Goal: Information Seeking & Learning: Check status

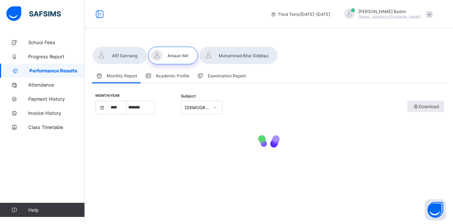
select select "****"
select select "*"
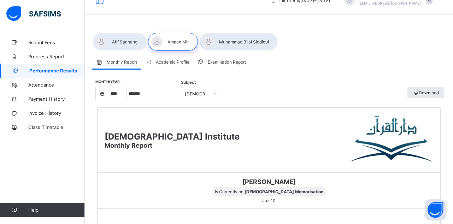
scroll to position [9, 0]
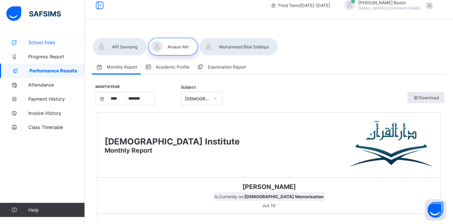
click at [49, 40] on span "School Fees" at bounding box center [56, 43] width 56 height 6
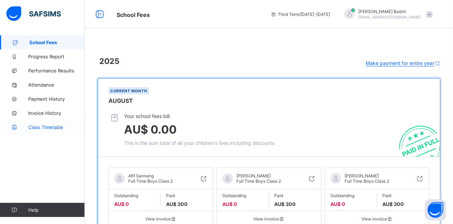
click at [36, 129] on span "Class Timetable" at bounding box center [56, 127] width 56 height 6
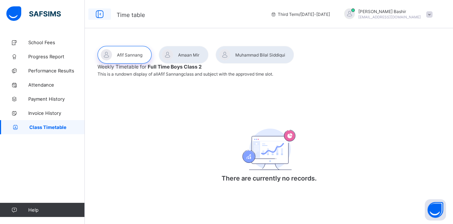
click at [98, 17] on icon at bounding box center [100, 14] width 12 height 10
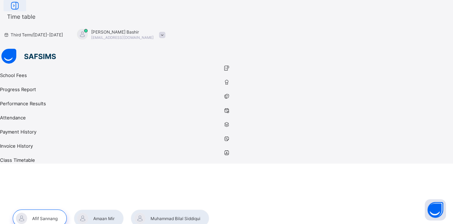
click at [21, 11] on icon at bounding box center [15, 6] width 12 height 10
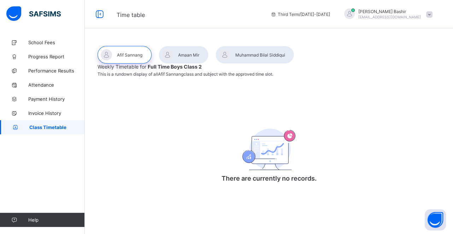
click at [152, 143] on div "Weekly Timetable for Full Time Boys Class 2 This is a rundown display of all Af…" at bounding box center [268, 128] width 342 height 129
click at [42, 86] on span "Attendance" at bounding box center [56, 85] width 56 height 6
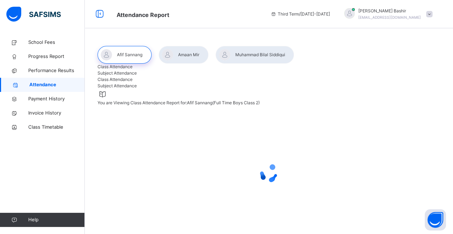
select select "****"
select select "*"
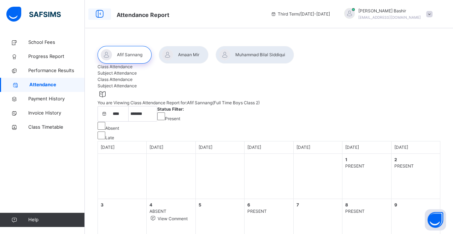
click at [101, 15] on icon at bounding box center [100, 14] width 12 height 13
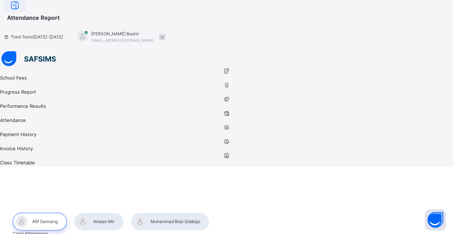
click at [21, 12] on icon at bounding box center [15, 5] width 12 height 13
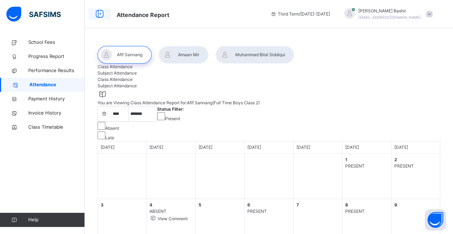
click at [99, 16] on icon at bounding box center [100, 14] width 12 height 13
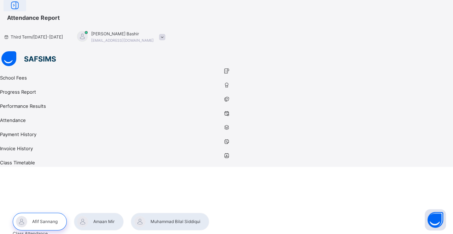
click at [21, 12] on icon at bounding box center [15, 5] width 12 height 13
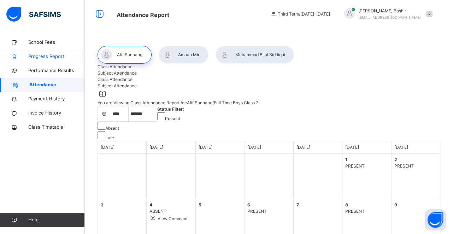
click at [45, 56] on span "Progress Report" at bounding box center [56, 56] width 56 height 7
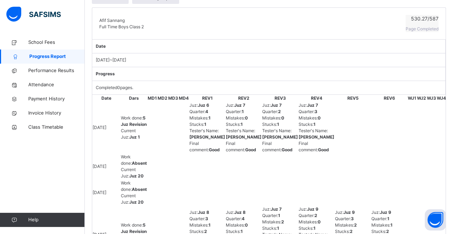
click at [128, 115] on span "Work done : 5 Juz Revision" at bounding box center [134, 121] width 26 height 12
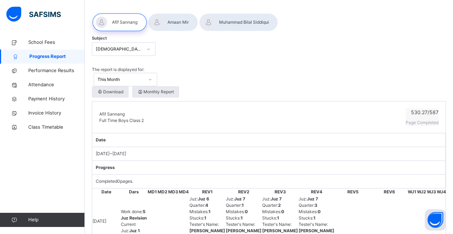
scroll to position [30, 0]
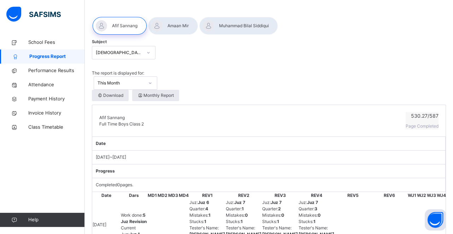
click at [179, 30] on div at bounding box center [173, 26] width 50 height 18
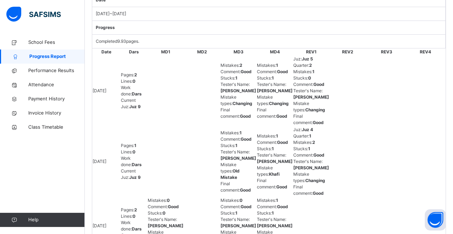
scroll to position [171, 0]
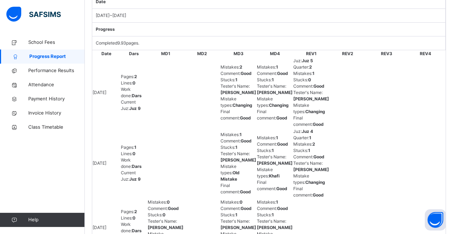
click at [240, 71] on b "Good" at bounding box center [245, 73] width 11 height 5
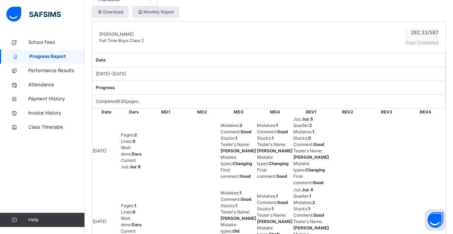
scroll to position [115, 0]
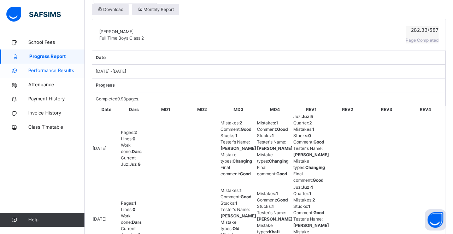
click at [48, 72] on span "Performance Results" at bounding box center [56, 70] width 56 height 7
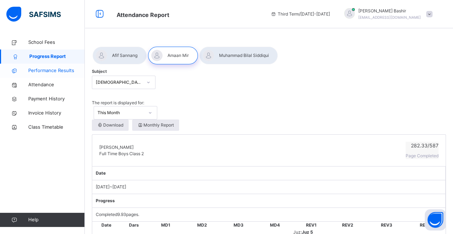
select select "****"
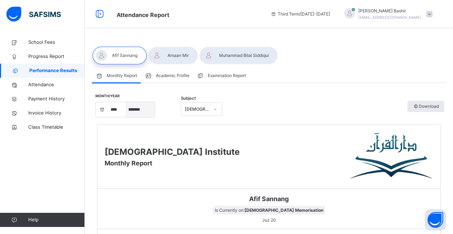
click at [143, 106] on select "***** ******* ******** ***** ***** *** **** **** ****** ********* ******* *****…" at bounding box center [140, 109] width 28 height 15
select select "*"
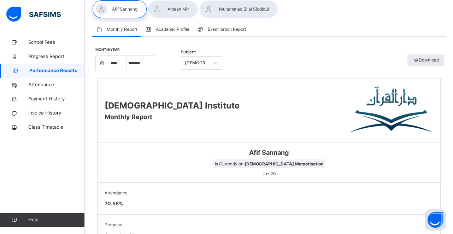
scroll to position [42, 0]
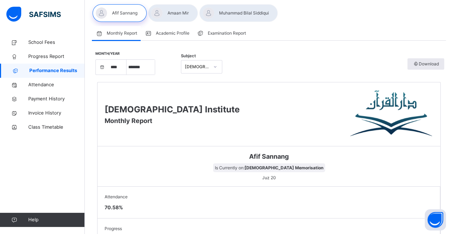
click at [169, 19] on div at bounding box center [173, 13] width 50 height 18
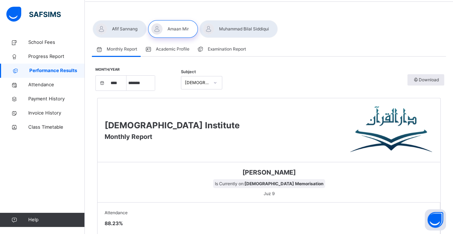
scroll to position [22, 0]
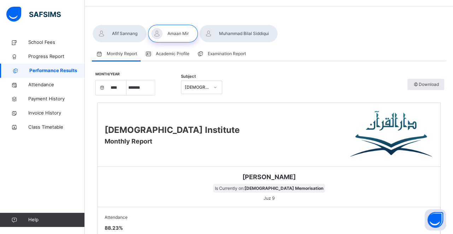
click at [168, 54] on span "Academic Profile" at bounding box center [173, 53] width 34 height 6
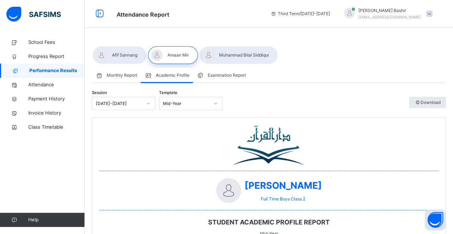
scroll to position [0, 0]
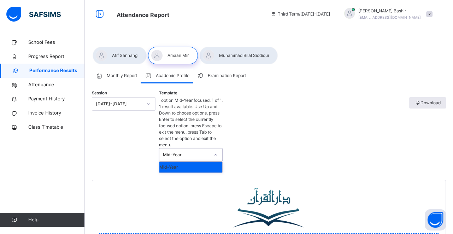
click at [199, 151] on div "Mid-Year" at bounding box center [186, 154] width 47 height 6
click at [308, 103] on div "Session [DATE]-[DATE] Template option Mid-Year focused, 1 of 1. 1 result availa…" at bounding box center [269, 135] width 354 height 90
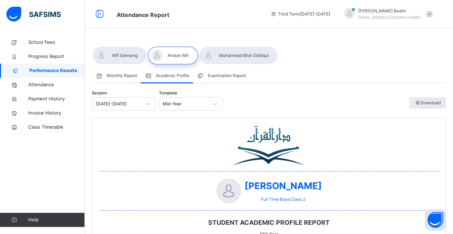
click at [230, 76] on span "Examination Report" at bounding box center [227, 75] width 38 height 6
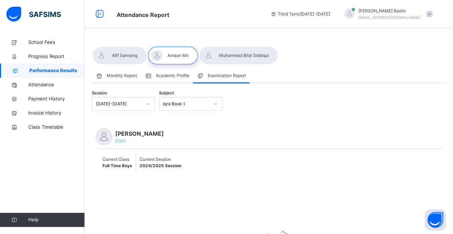
click at [196, 102] on div "Iqra Book 1" at bounding box center [186, 104] width 47 height 6
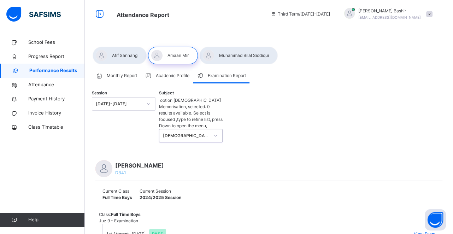
scroll to position [9, 0]
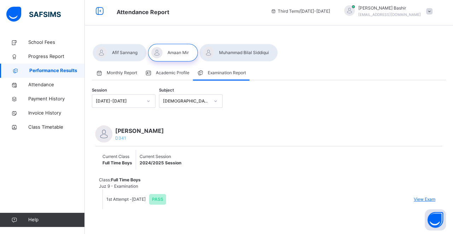
click at [422, 200] on span "View Exam" at bounding box center [424, 199] width 22 height 6
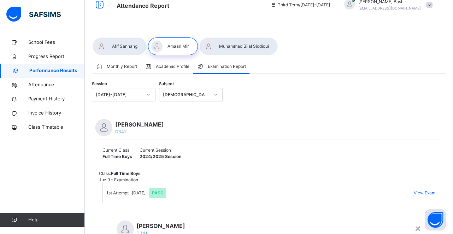
scroll to position [0, 0]
click at [417, 220] on div "×" at bounding box center [417, 227] width 7 height 15
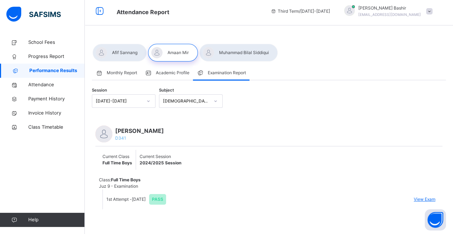
click at [184, 98] on div "[DEMOGRAPHIC_DATA] Memorisation" at bounding box center [186, 101] width 47 height 6
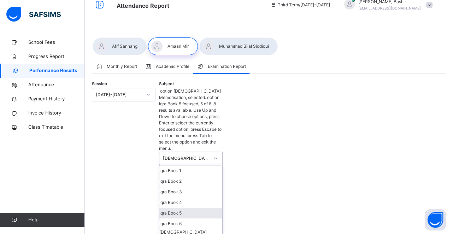
click at [196, 208] on div "Iqra Book 5" at bounding box center [190, 213] width 63 height 11
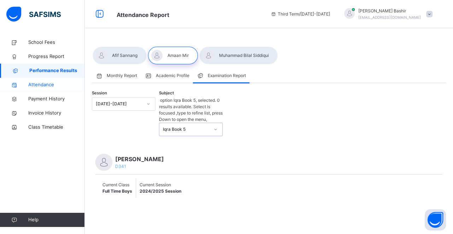
click at [43, 83] on span "Attendance" at bounding box center [56, 84] width 56 height 7
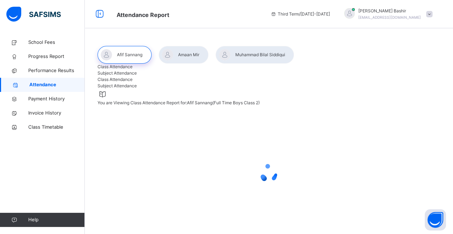
select select "****"
select select "*"
